Goal: Contribute content: Contribute content

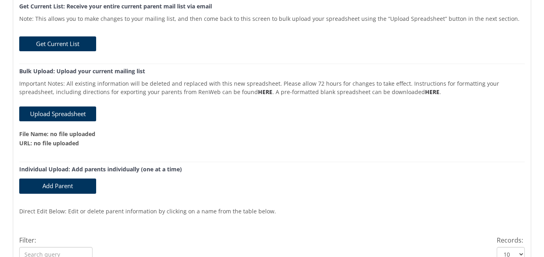
scroll to position [99, 0]
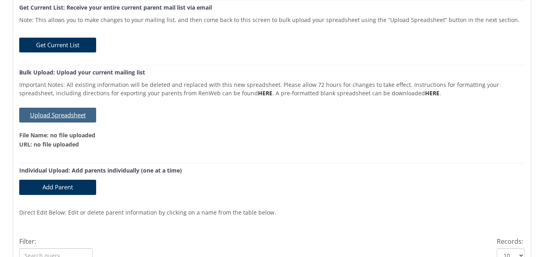
click at [46, 118] on button "Upload Spreadsheet" at bounding box center [57, 115] width 77 height 15
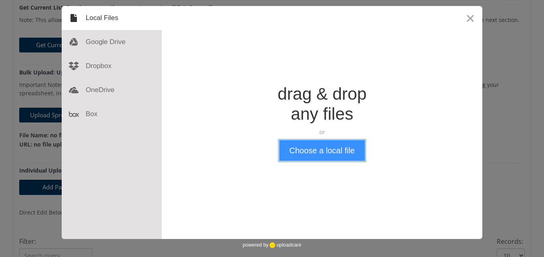
click at [322, 153] on button "Choose a local file" at bounding box center [321, 150] width 85 height 21
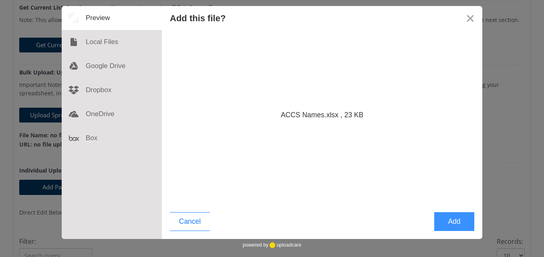
click at [451, 225] on button "Add" at bounding box center [454, 221] width 40 height 19
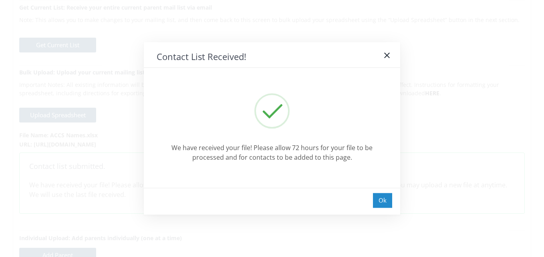
click at [379, 199] on div "Ok" at bounding box center [382, 200] width 19 height 15
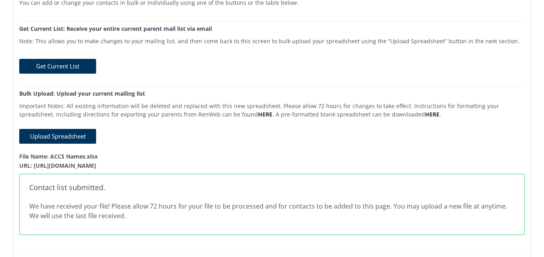
scroll to position [0, 0]
